Goal: Browse casually

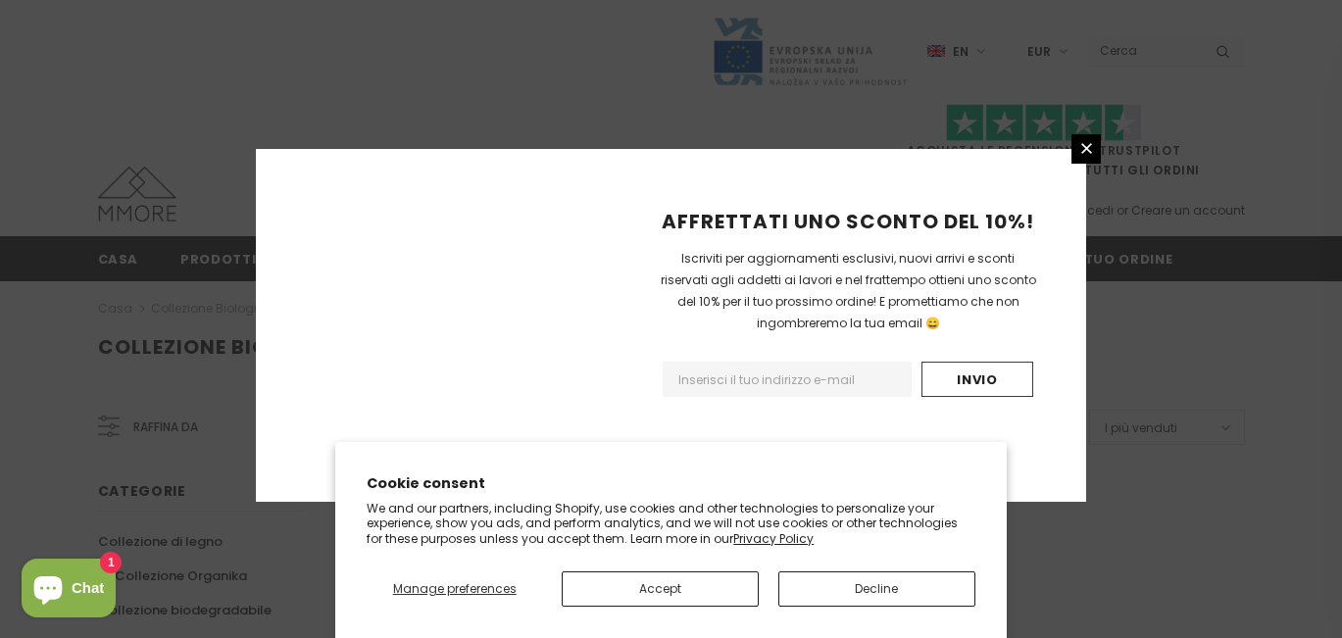
scroll to position [1371, 0]
